Goal: Task Accomplishment & Management: Manage account settings

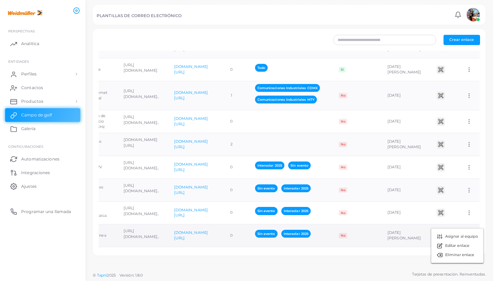
scroll to position [326, 0]
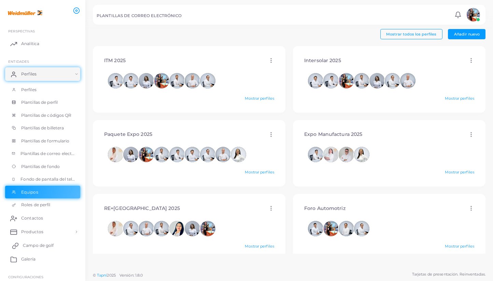
click at [27, 245] on font "Campo de golf" at bounding box center [38, 245] width 31 height 5
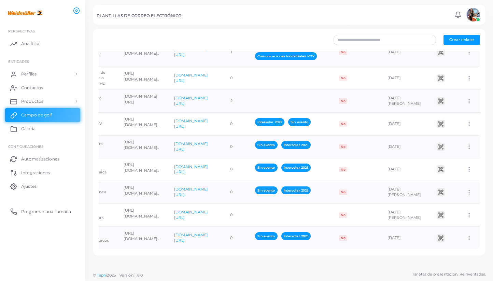
scroll to position [0, 122]
click at [466, 235] on icon at bounding box center [469, 238] width 6 height 6
click at [453, 237] on font "Asignar al equipo" at bounding box center [461, 236] width 33 height 5
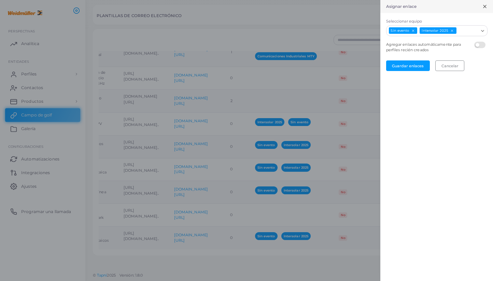
click at [469, 33] on input "Seleccionar equipo" at bounding box center [467, 31] width 21 height 8
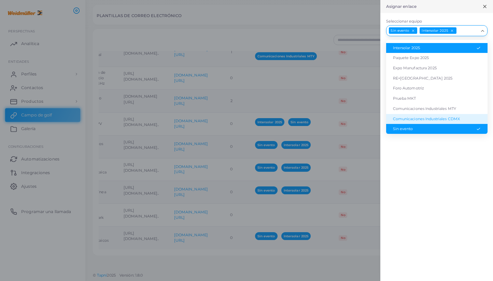
scroll to position [0, 0]
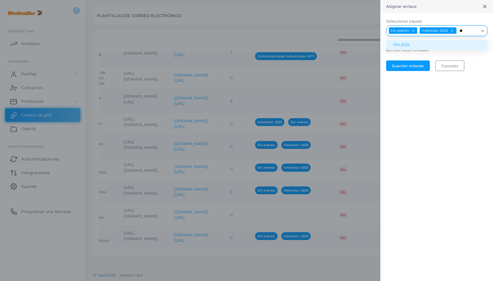
type input "**"
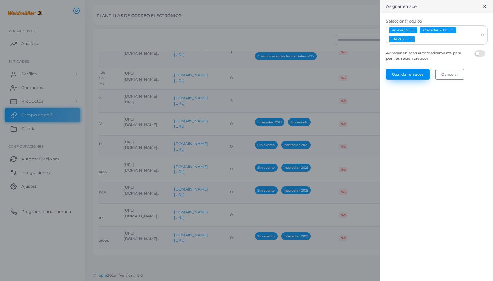
click at [416, 74] on font "Guardar enlaces" at bounding box center [408, 74] width 32 height 5
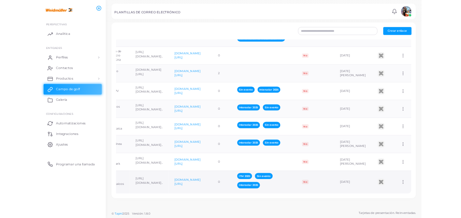
scroll to position [0, 122]
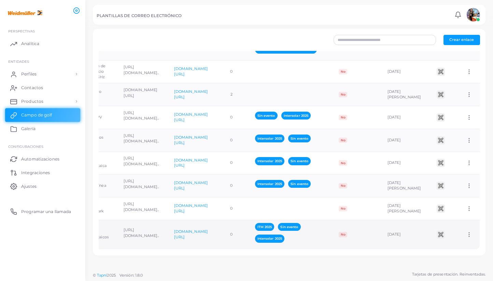
click at [467, 222] on td "Asignar al equipo Editar enlace Eliminar enlace" at bounding box center [469, 234] width 21 height 29
click at [466, 231] on icon at bounding box center [469, 234] width 6 height 6
click at [454, 242] on font "Editar enlace" at bounding box center [457, 240] width 24 height 5
type input "*********"
type input "**********"
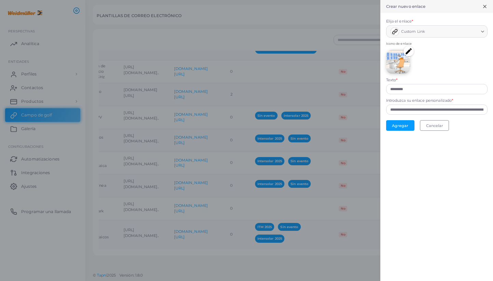
click at [359, 163] on div at bounding box center [246, 140] width 493 height 281
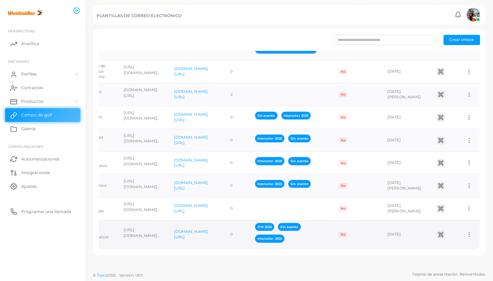
click at [466, 231] on icon at bounding box center [469, 234] width 6 height 6
click at [453, 233] on font "Asignar al equipo" at bounding box center [461, 234] width 33 height 5
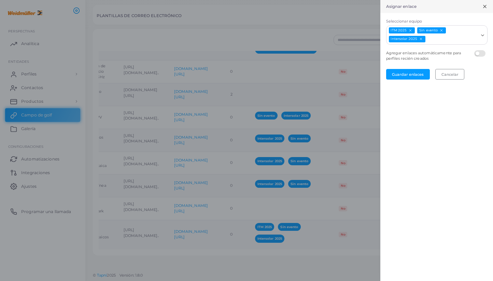
click at [412, 30] on button "Deselect ITM 2025" at bounding box center [410, 30] width 5 height 5
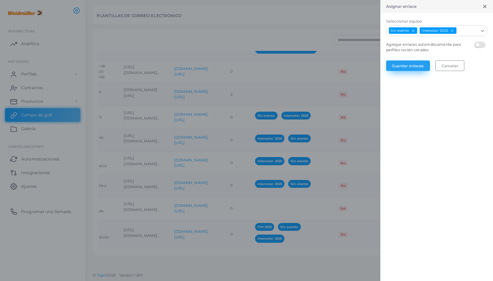
click at [418, 65] on font "Guardar enlaces" at bounding box center [408, 65] width 32 height 5
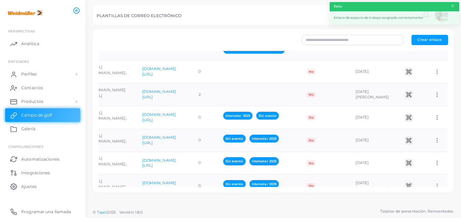
scroll to position [326, 0]
